Goal: Information Seeking & Learning: Learn about a topic

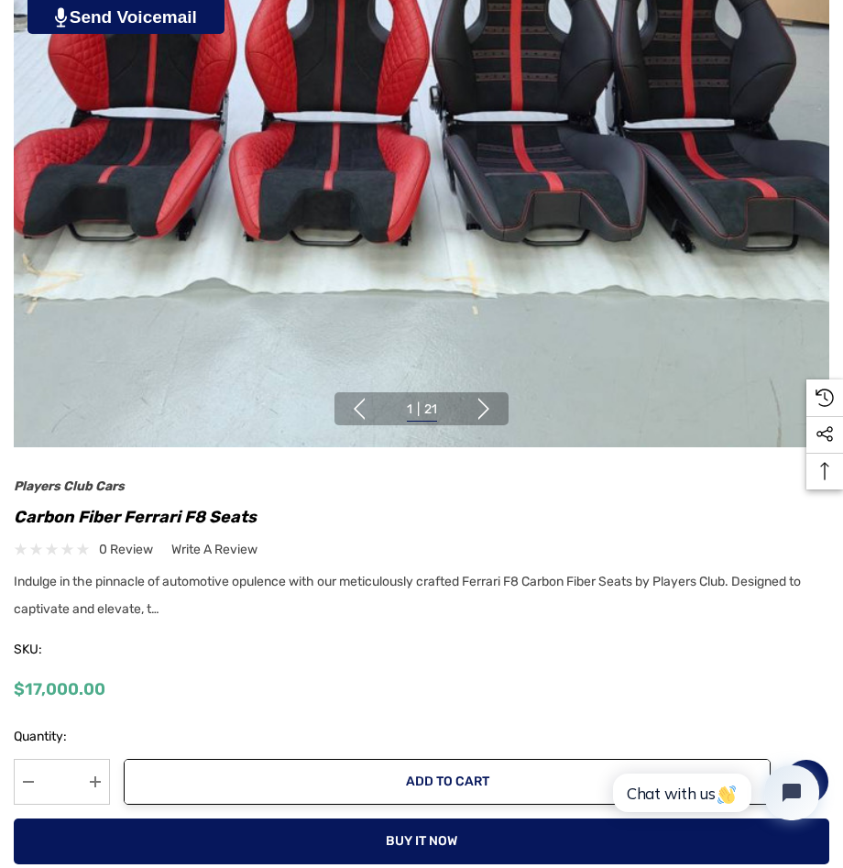
scroll to position [519, 0]
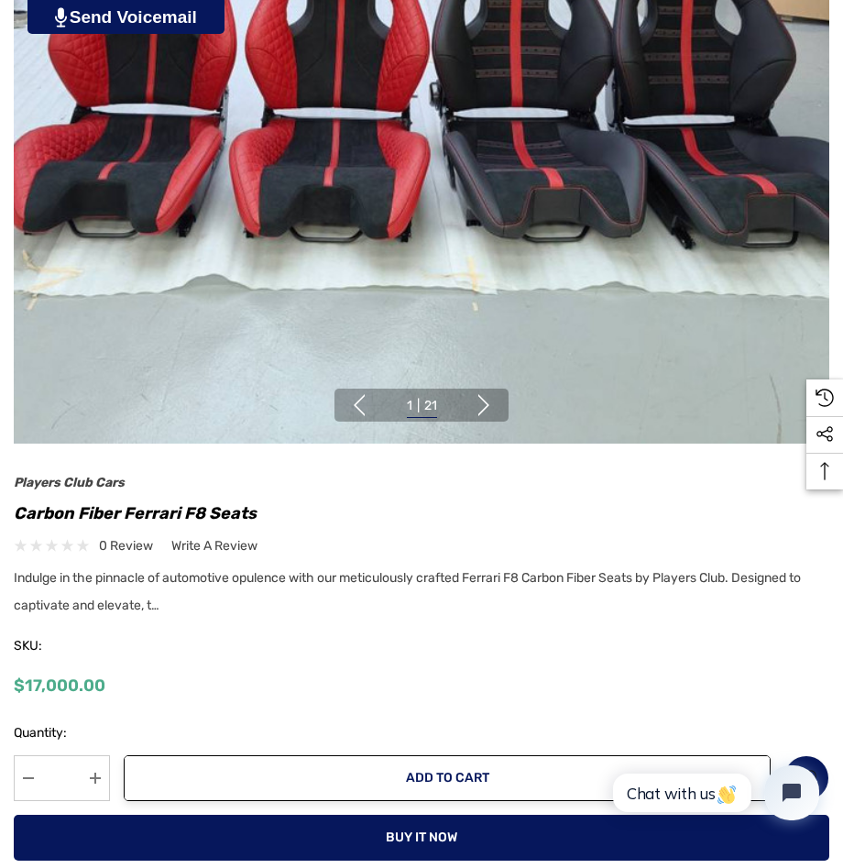
click at [378, 583] on span "Indulge in the pinnacle of automotive opulence with our meticulously crafted Fe…" at bounding box center [407, 591] width 787 height 43
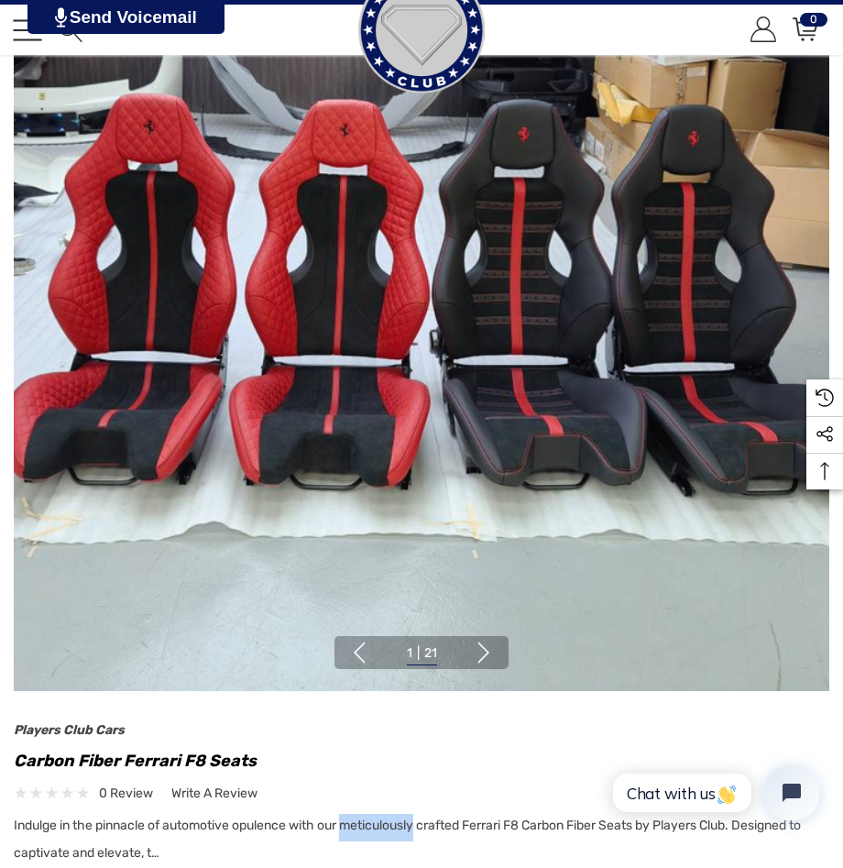
scroll to position [269, 0]
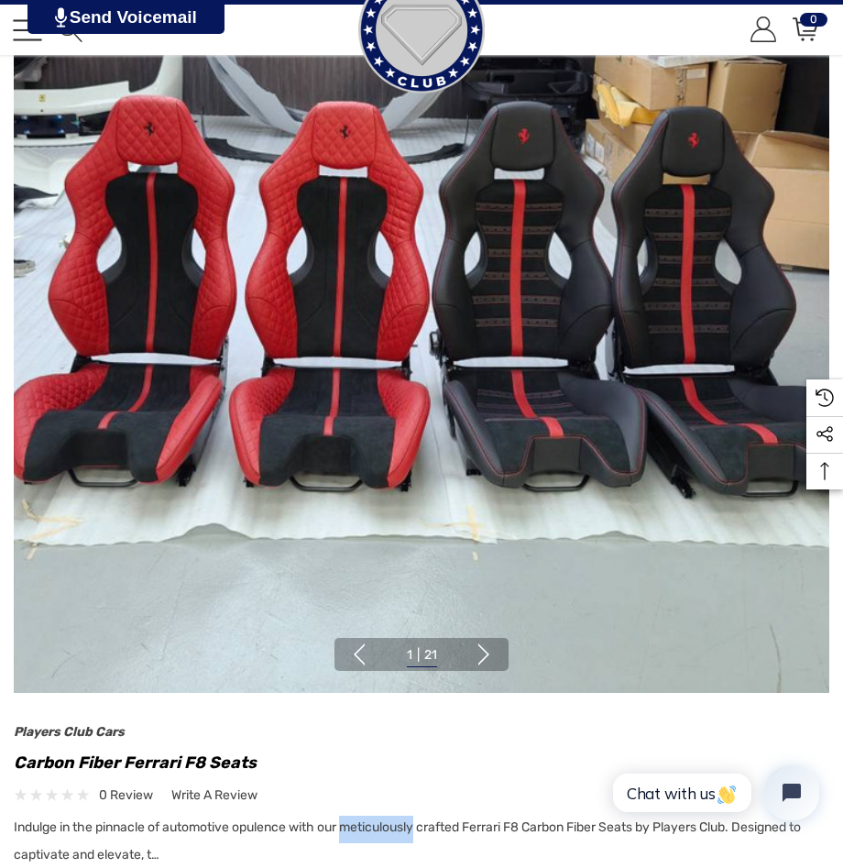
click at [485, 656] on button "Next" at bounding box center [484, 654] width 22 height 22
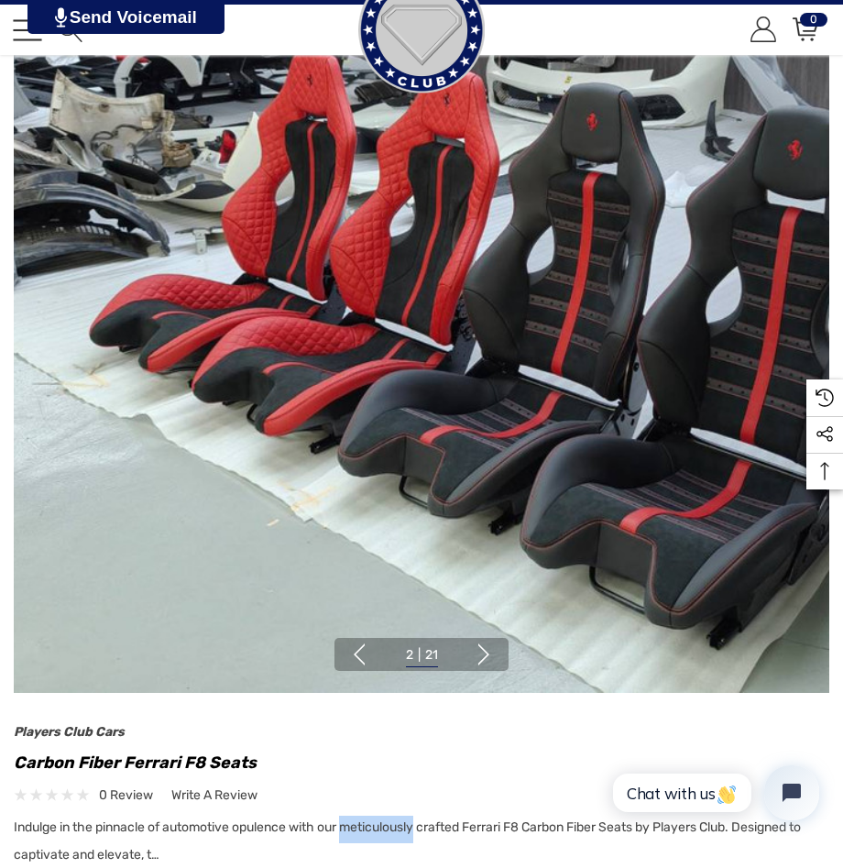
click at [485, 654] on button "Next" at bounding box center [484, 654] width 22 height 22
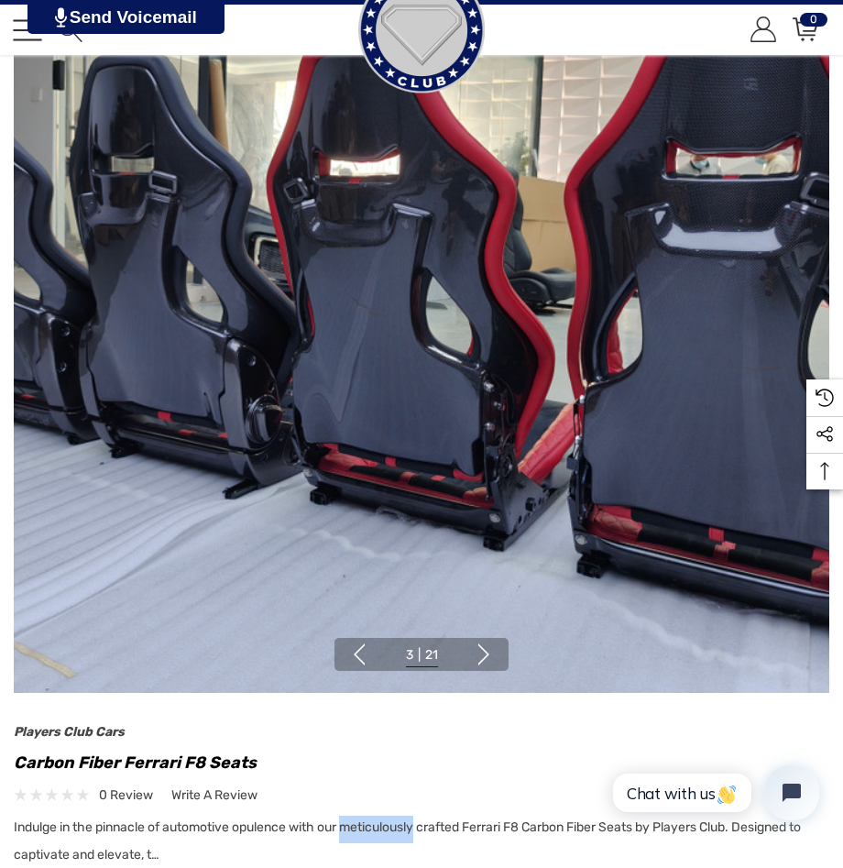
click at [485, 654] on button "Next" at bounding box center [484, 654] width 22 height 22
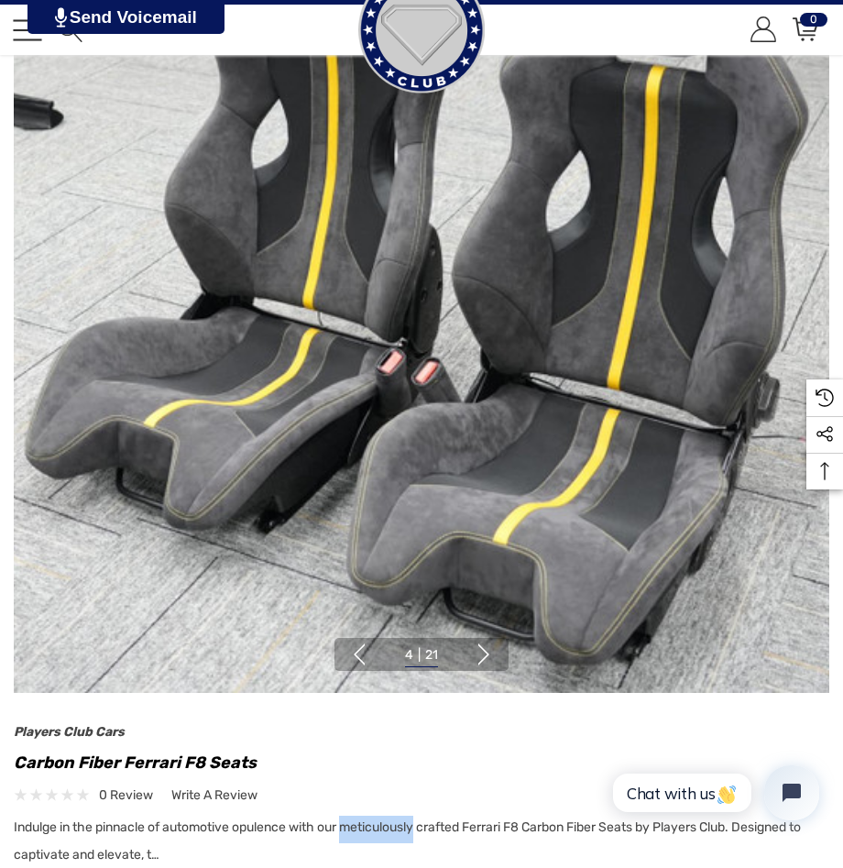
click at [485, 654] on button "Next" at bounding box center [484, 654] width 22 height 22
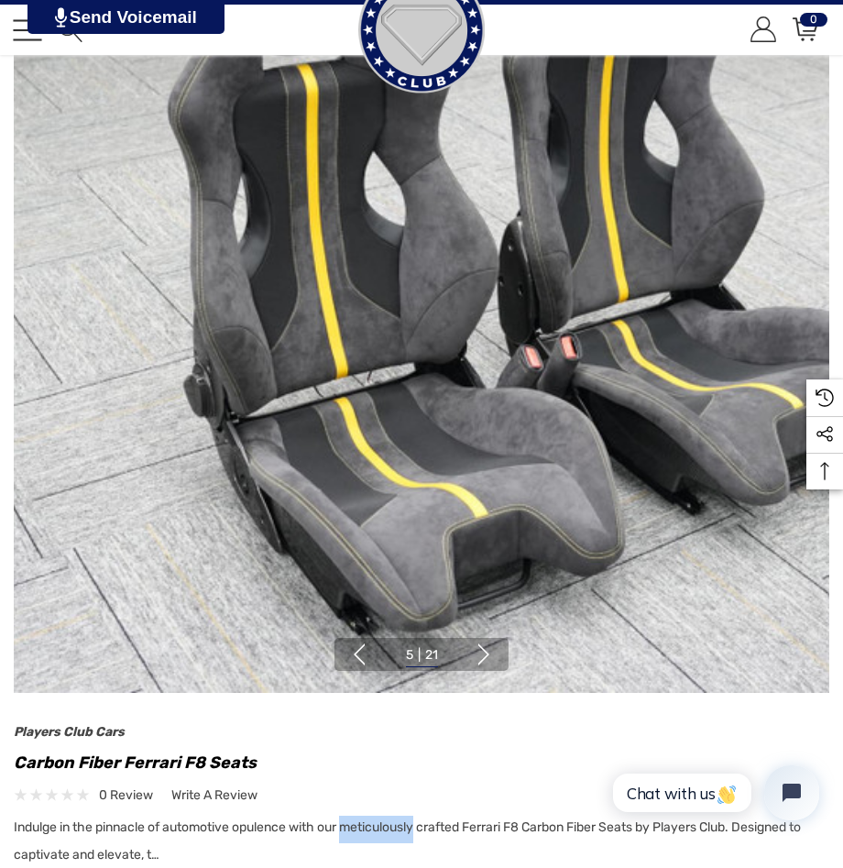
click at [485, 654] on button "Next" at bounding box center [484, 654] width 22 height 22
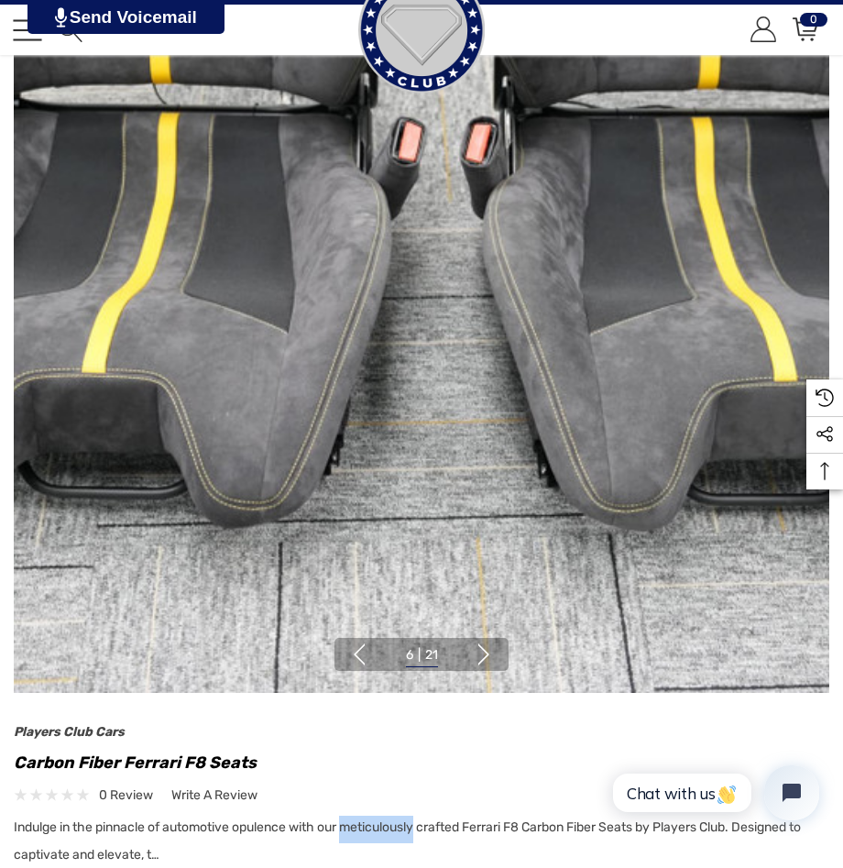
click at [485, 654] on button "Next" at bounding box center [484, 654] width 22 height 22
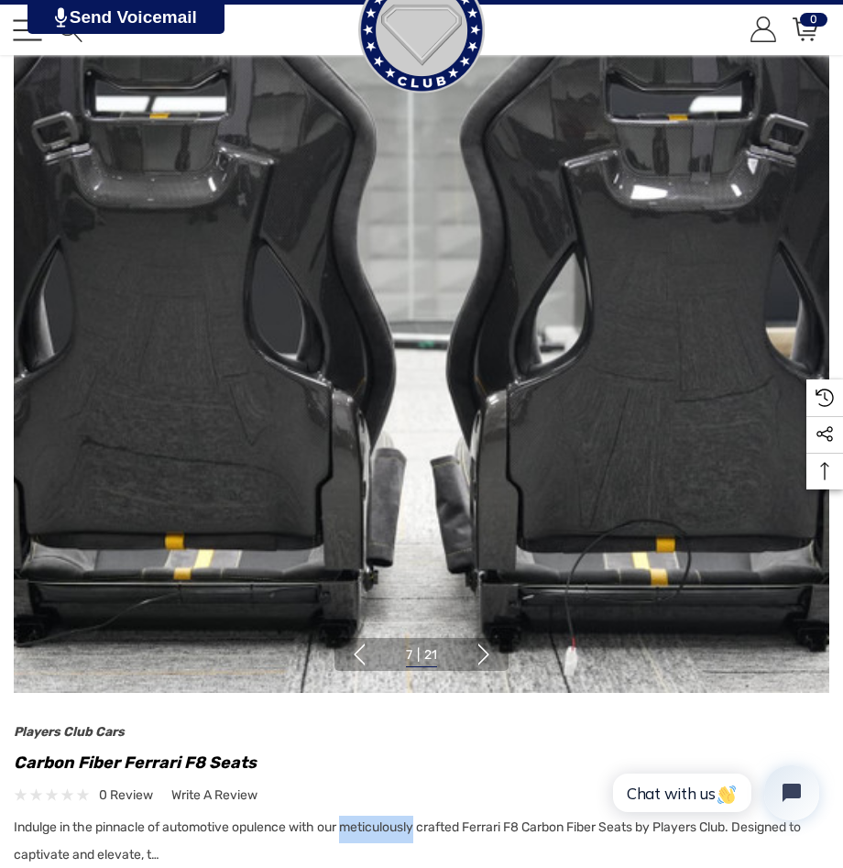
click at [485, 654] on button "Next" at bounding box center [484, 654] width 22 height 22
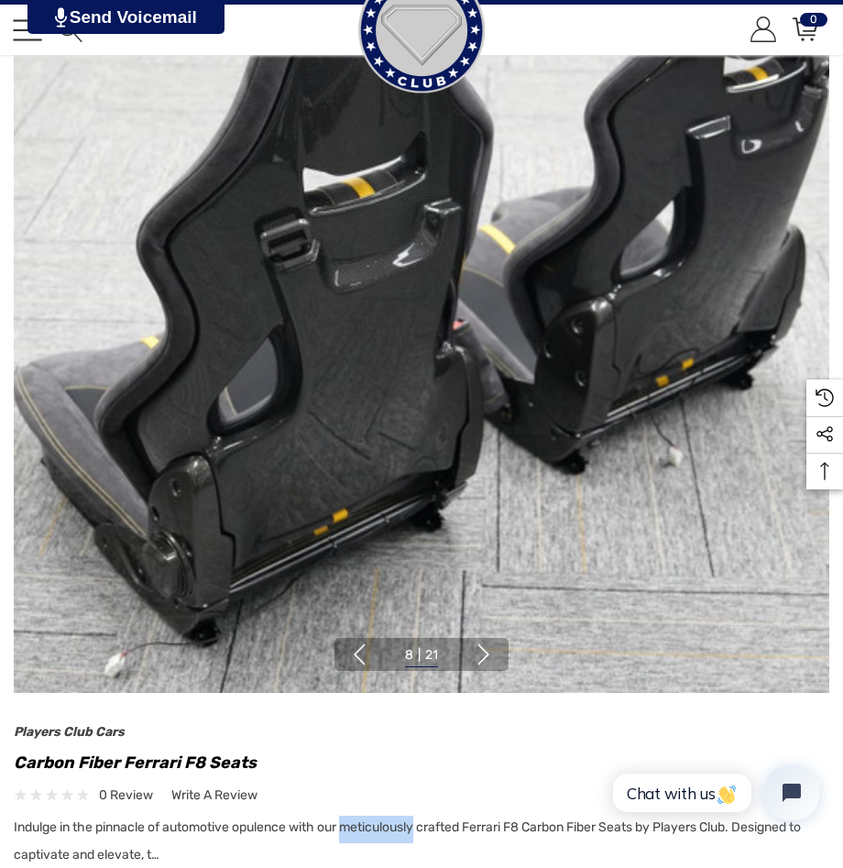
click at [485, 654] on button "Next" at bounding box center [484, 654] width 22 height 22
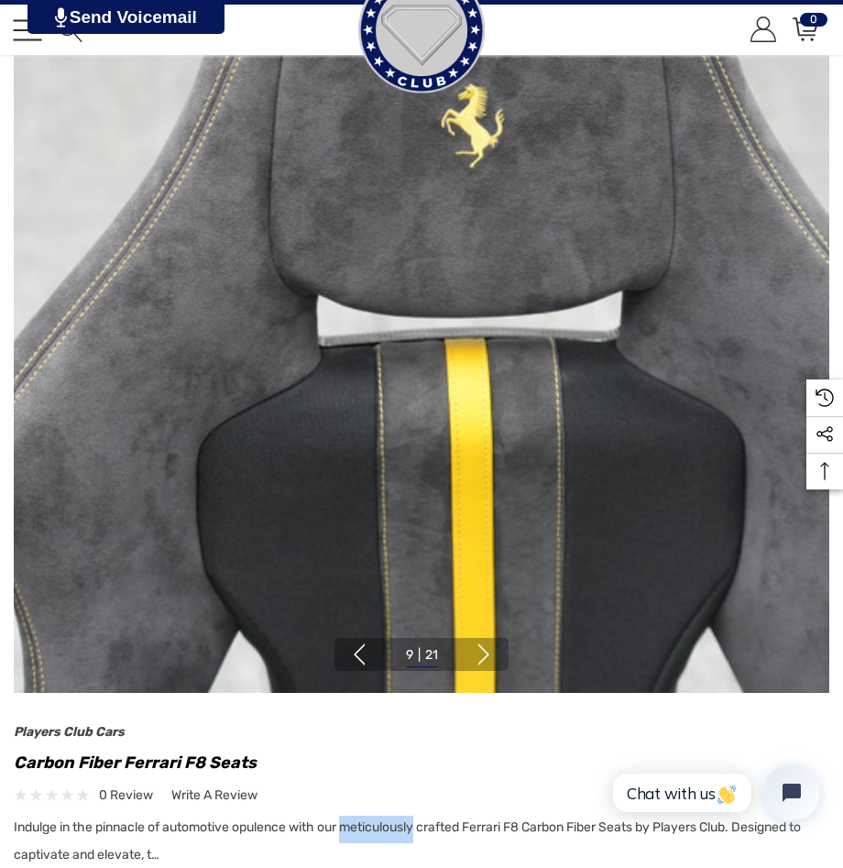
click at [485, 654] on button "Next" at bounding box center [484, 654] width 22 height 22
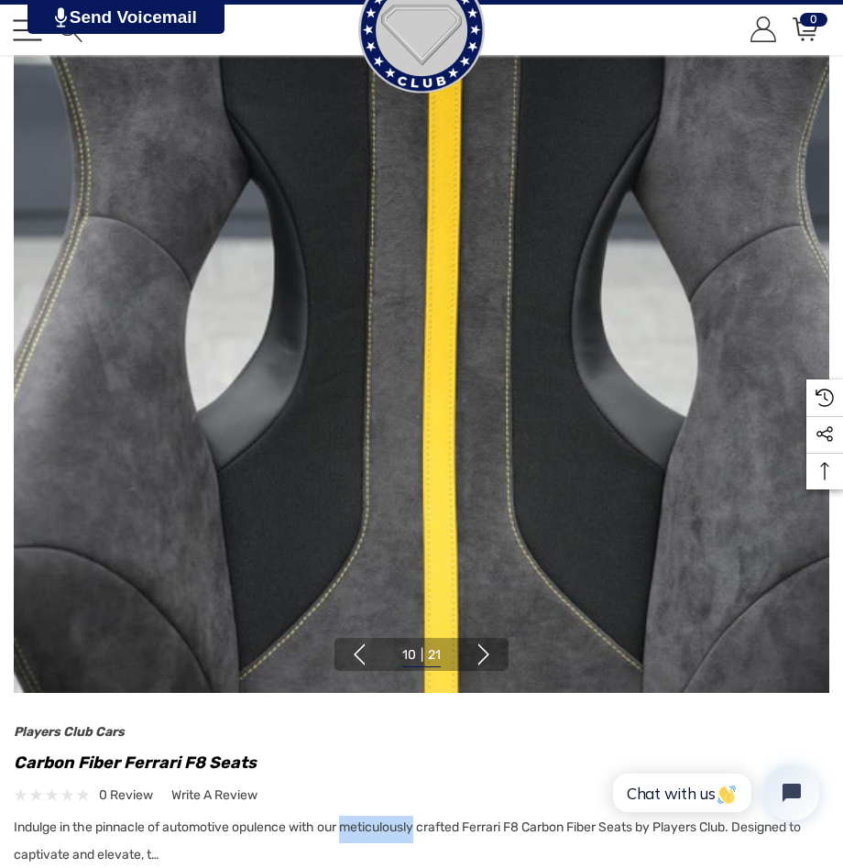
click at [485, 654] on button "Next" at bounding box center [484, 654] width 22 height 22
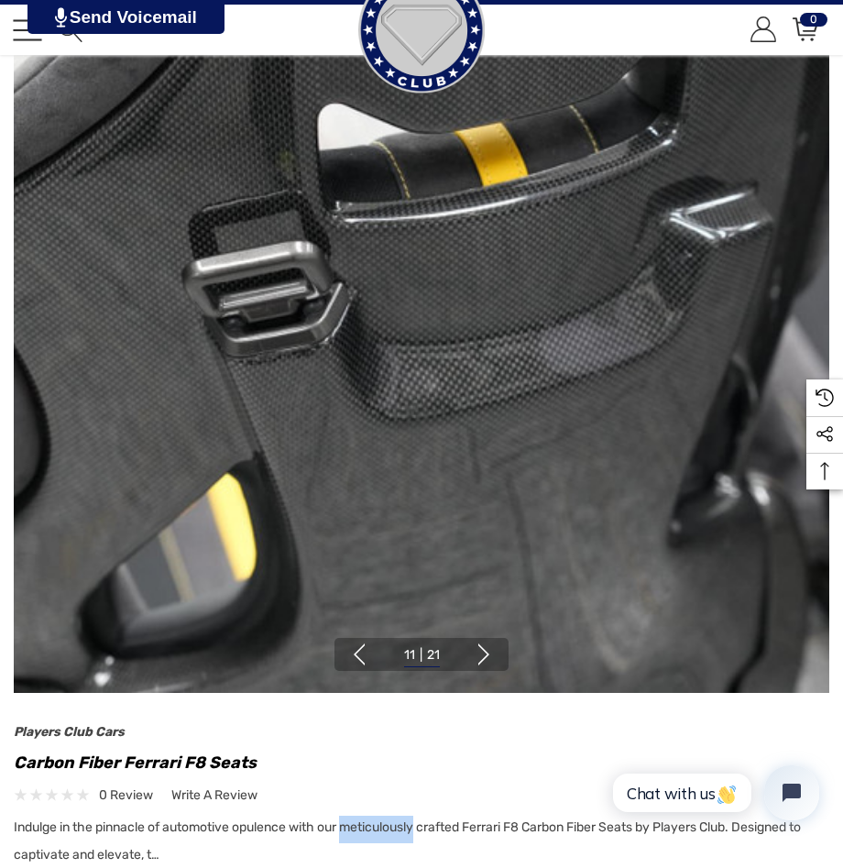
click at [485, 654] on button "Next" at bounding box center [484, 654] width 22 height 22
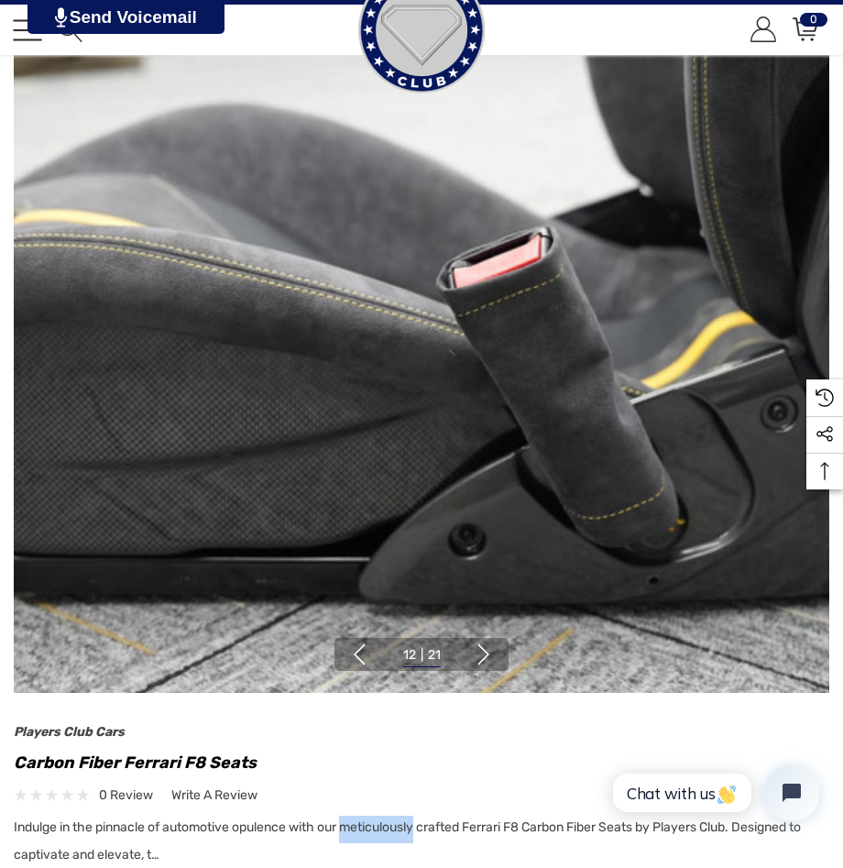
click at [485, 654] on button "Next" at bounding box center [484, 654] width 22 height 22
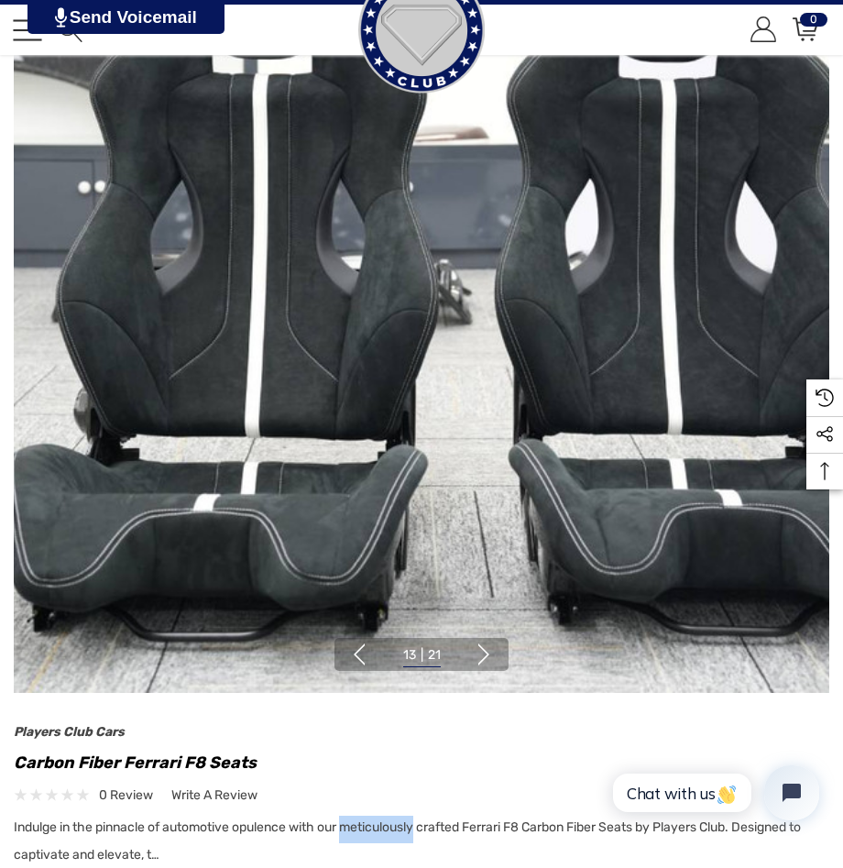
click at [485, 654] on button "Next" at bounding box center [484, 654] width 22 height 22
